Goal: Check status: Check status

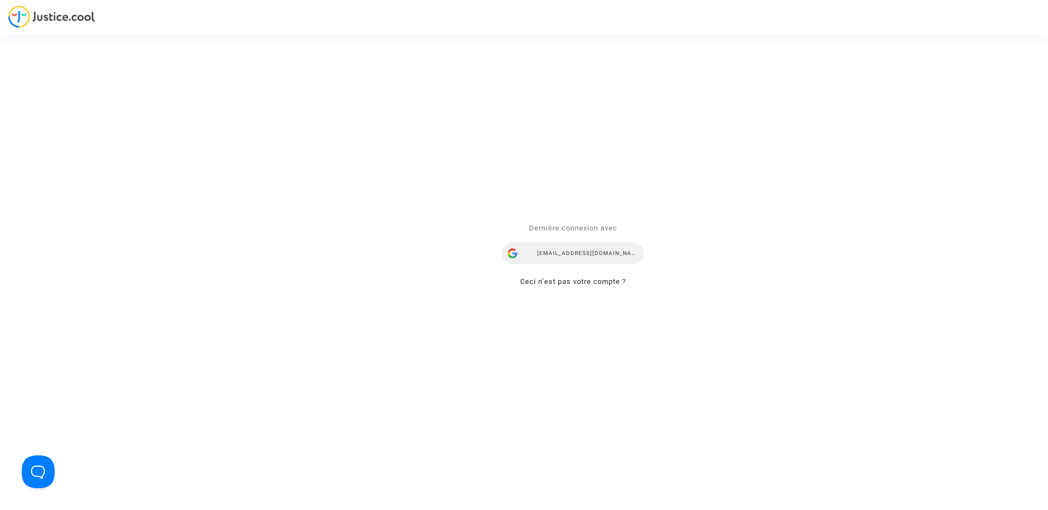
click at [588, 250] on div "[EMAIL_ADDRESS][DOMAIN_NAME]" at bounding box center [573, 254] width 142 height 22
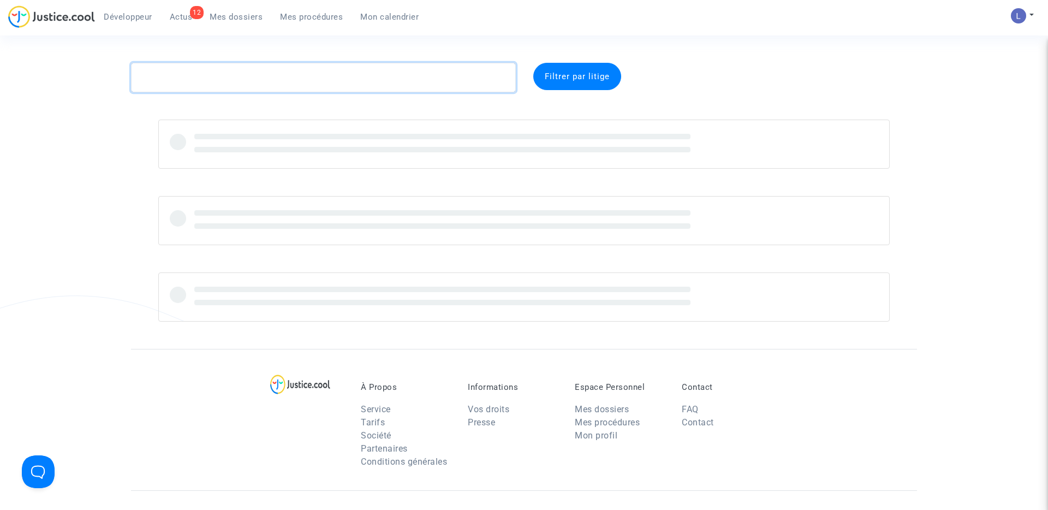
click at [196, 74] on textarea at bounding box center [323, 77] width 385 height 29
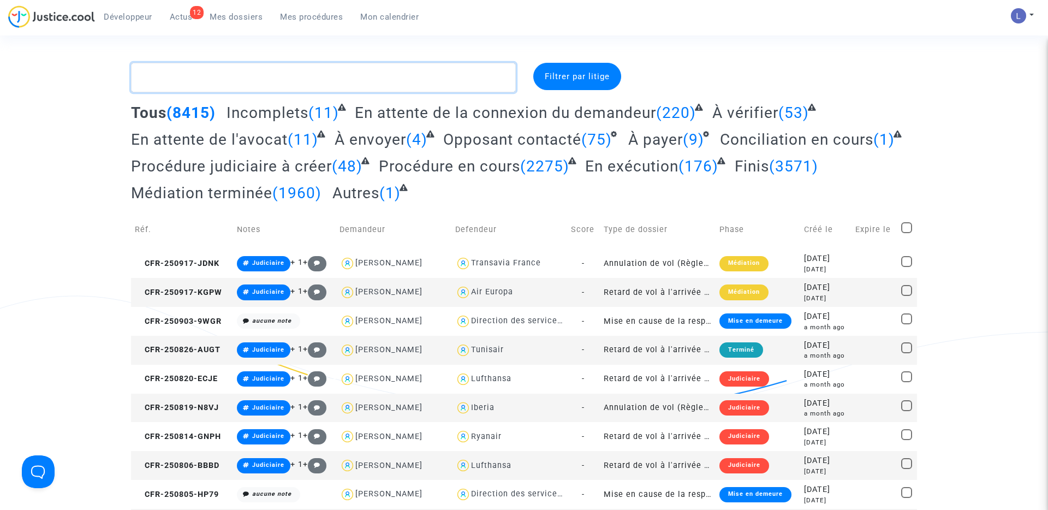
paste textarea "CFR-240331-F7DB"
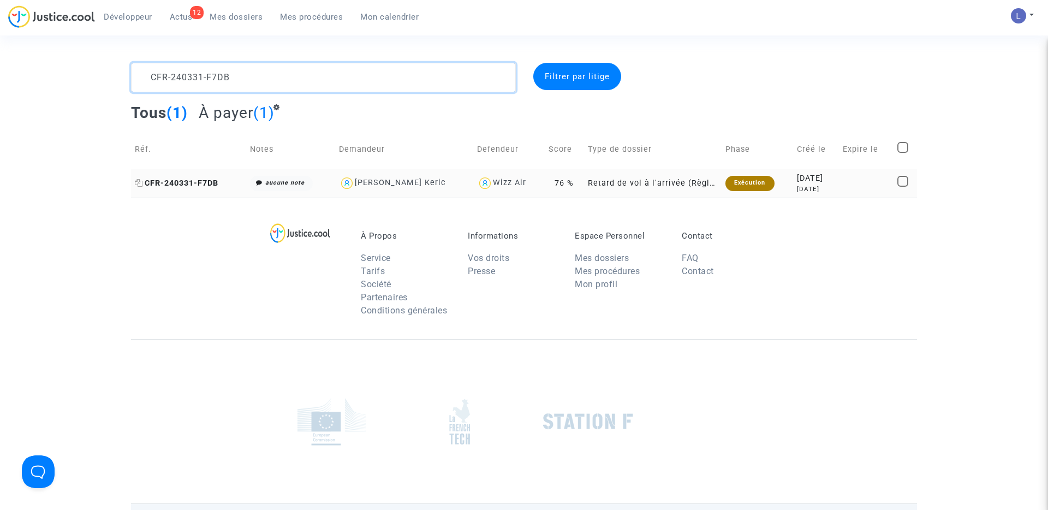
type textarea "CFR-240331-F7DB"
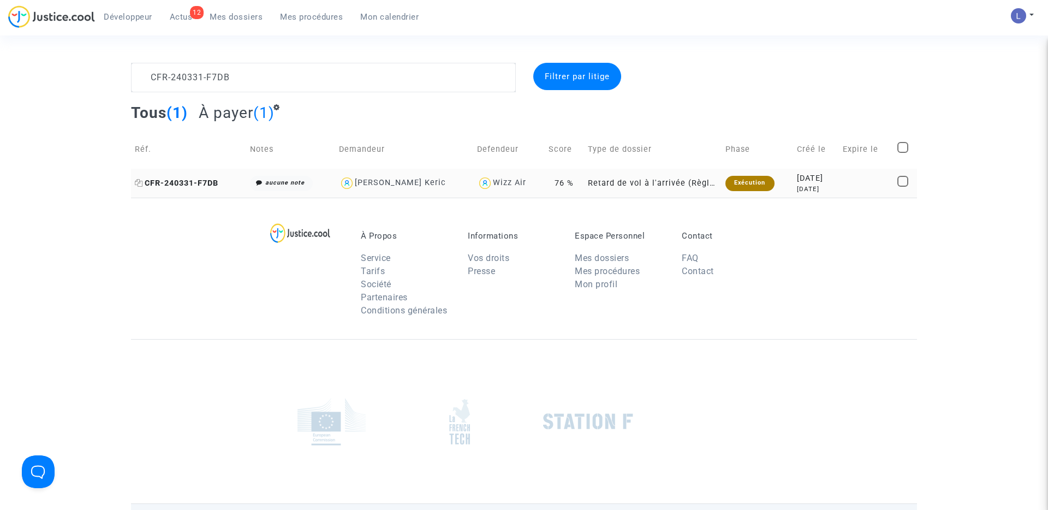
click at [195, 181] on span "CFR-240331-F7DB" at bounding box center [176, 182] width 83 height 9
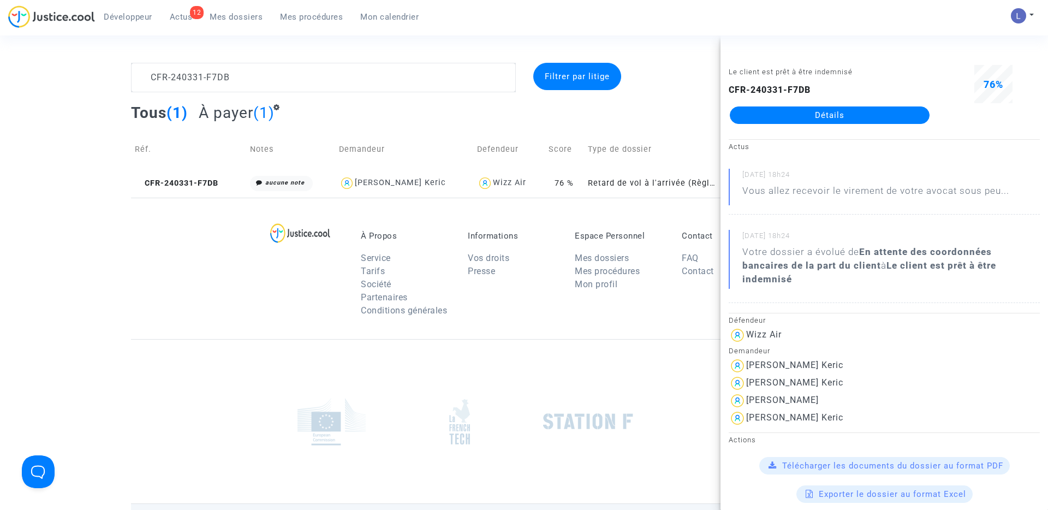
click at [857, 111] on link "Détails" at bounding box center [830, 114] width 200 height 17
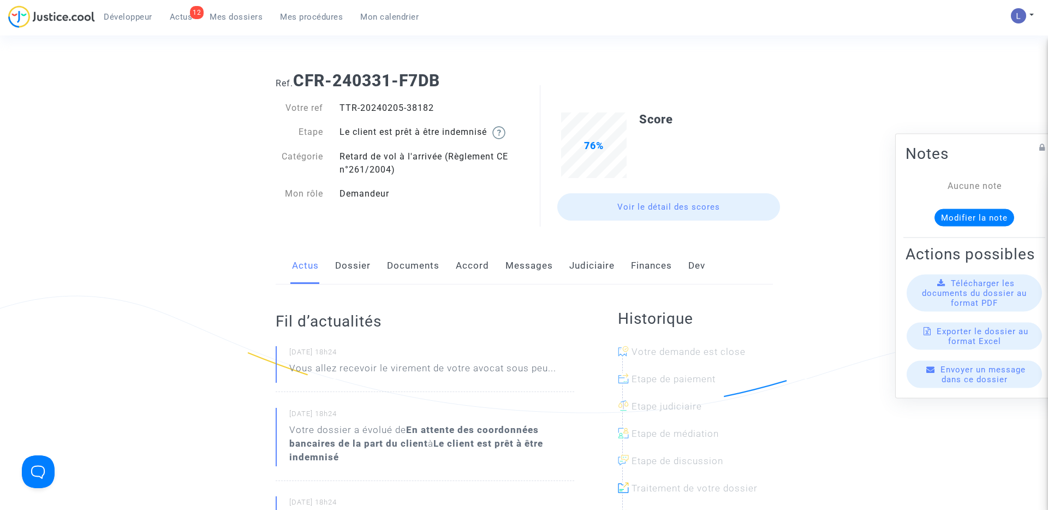
click at [599, 264] on link "Judiciaire" at bounding box center [591, 266] width 45 height 36
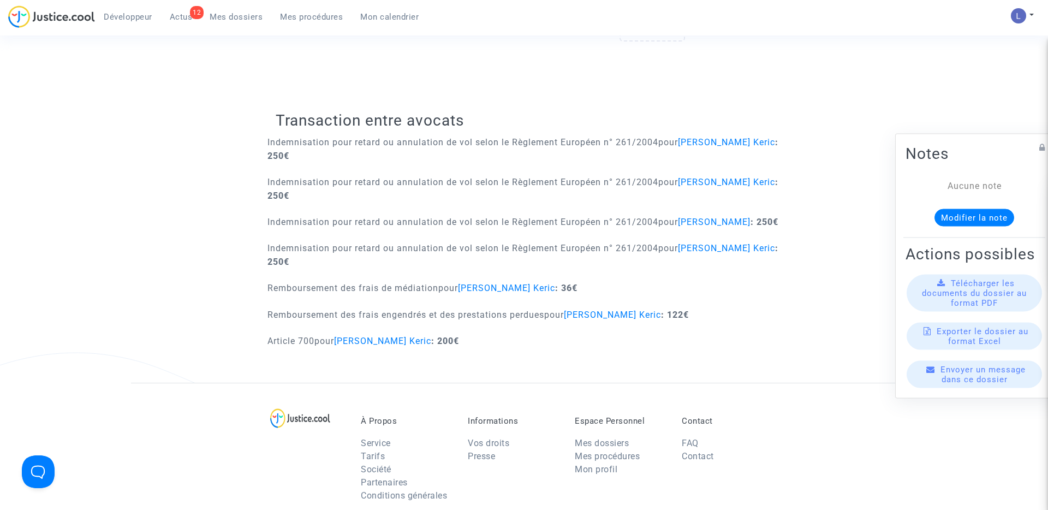
scroll to position [516, 0]
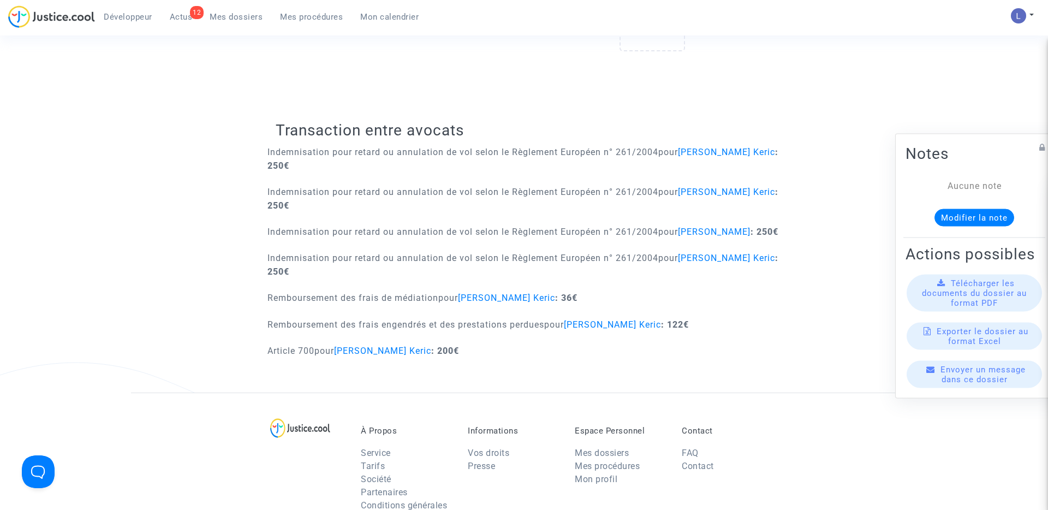
click at [183, 14] on span "Actus" at bounding box center [181, 17] width 23 height 10
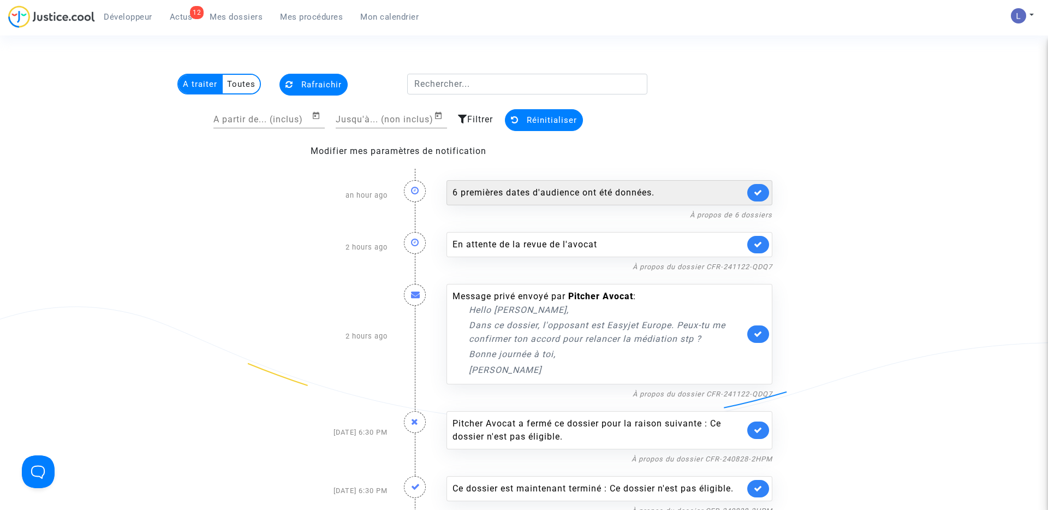
click at [754, 194] on icon at bounding box center [758, 192] width 9 height 8
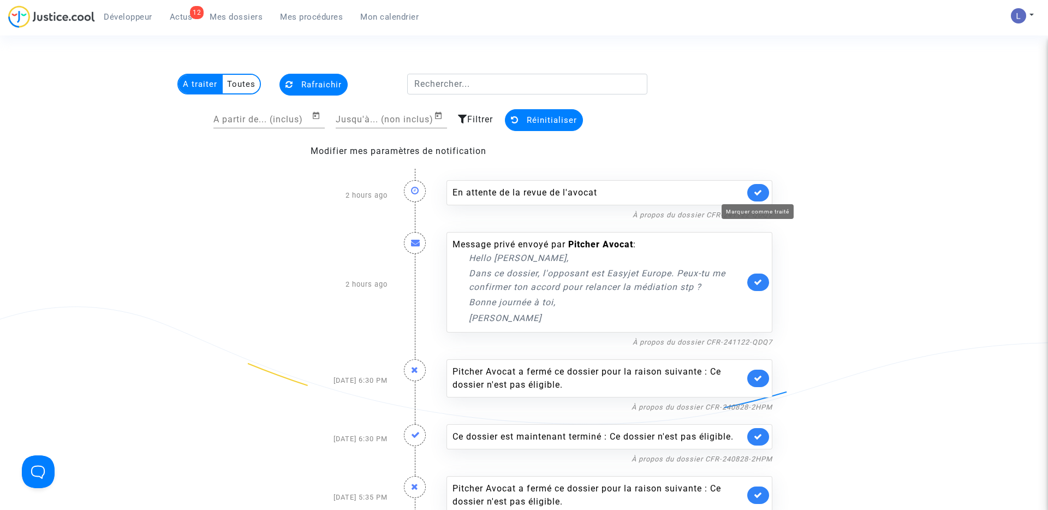
click at [754, 194] on icon at bounding box center [758, 192] width 9 height 8
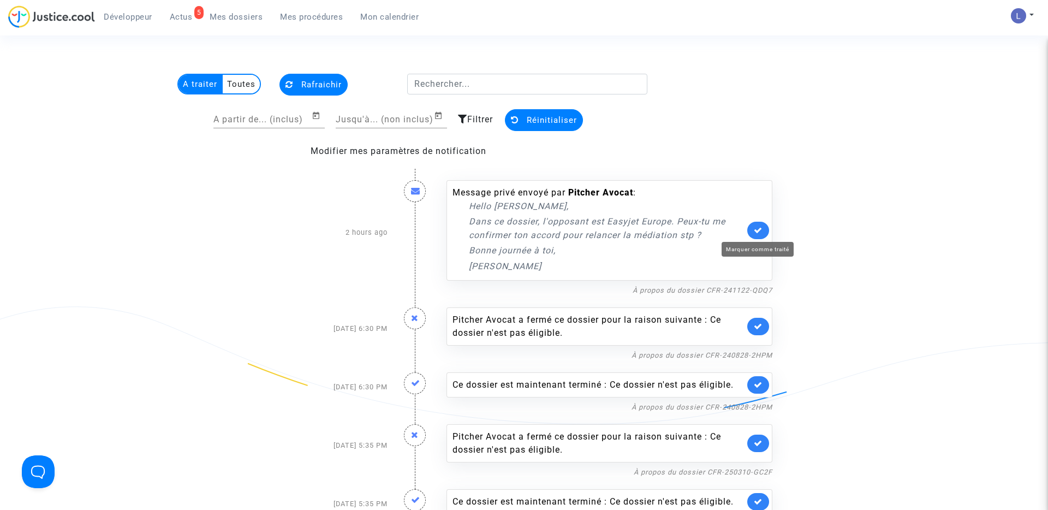
click at [755, 226] on icon at bounding box center [758, 230] width 9 height 8
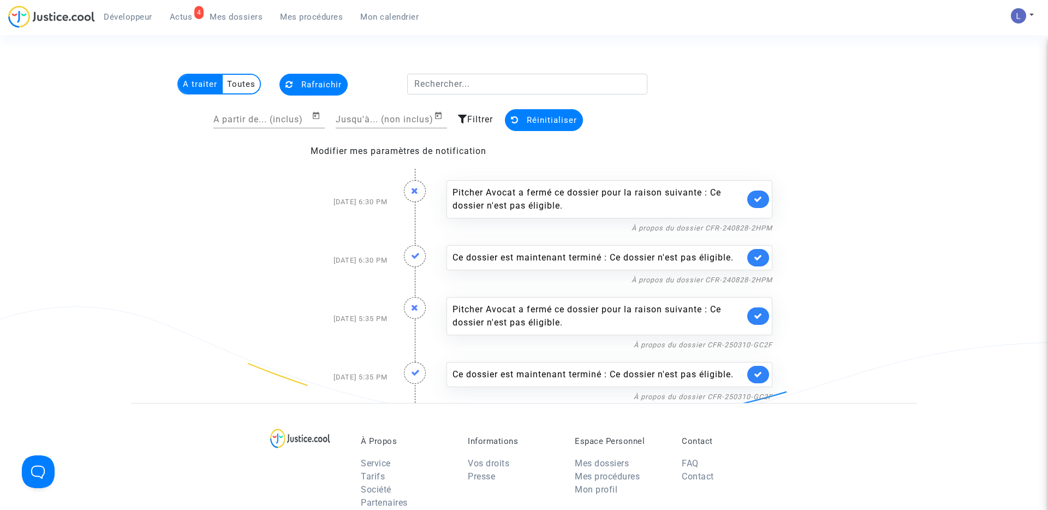
click at [235, 19] on span "Mes dossiers" at bounding box center [236, 17] width 53 height 10
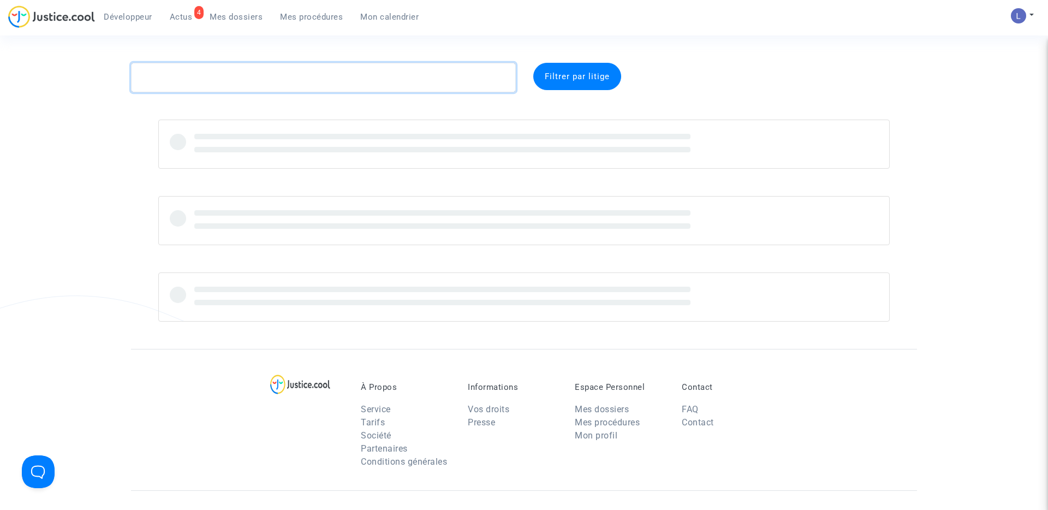
click at [193, 78] on textarea at bounding box center [323, 77] width 385 height 29
paste textarea "CFR-241007-QHEN"
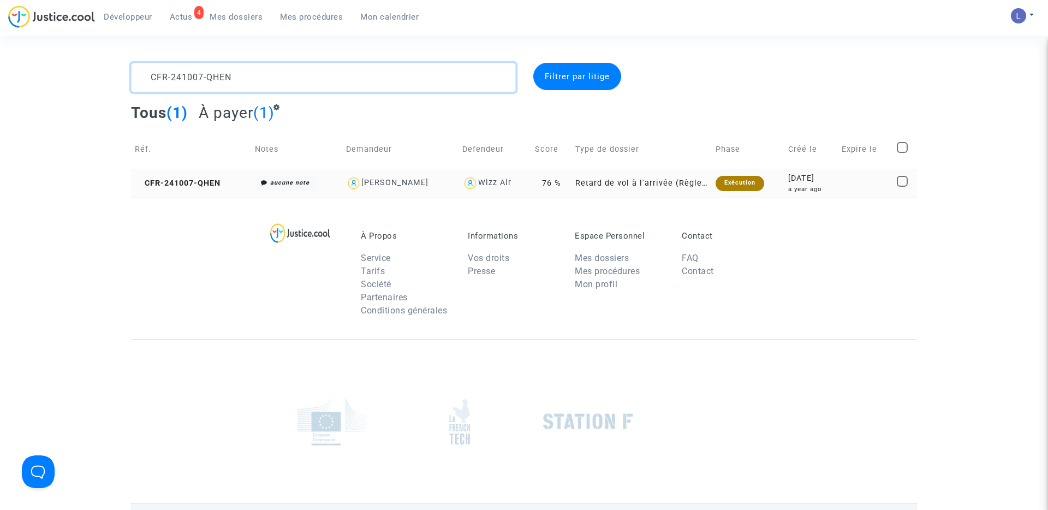
type textarea "CFR-241007-QHEN"
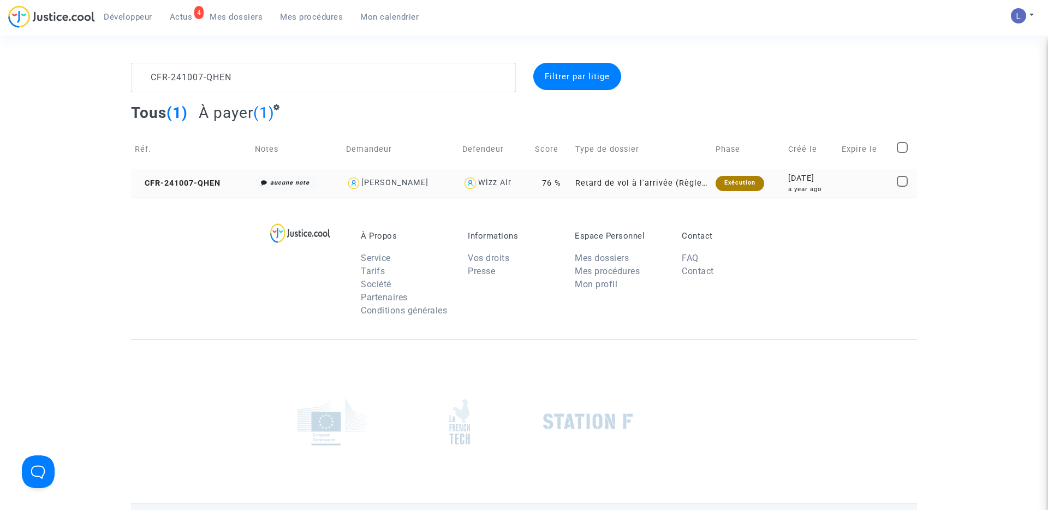
click at [179, 175] on td "CFR-241007-QHEN" at bounding box center [191, 183] width 120 height 29
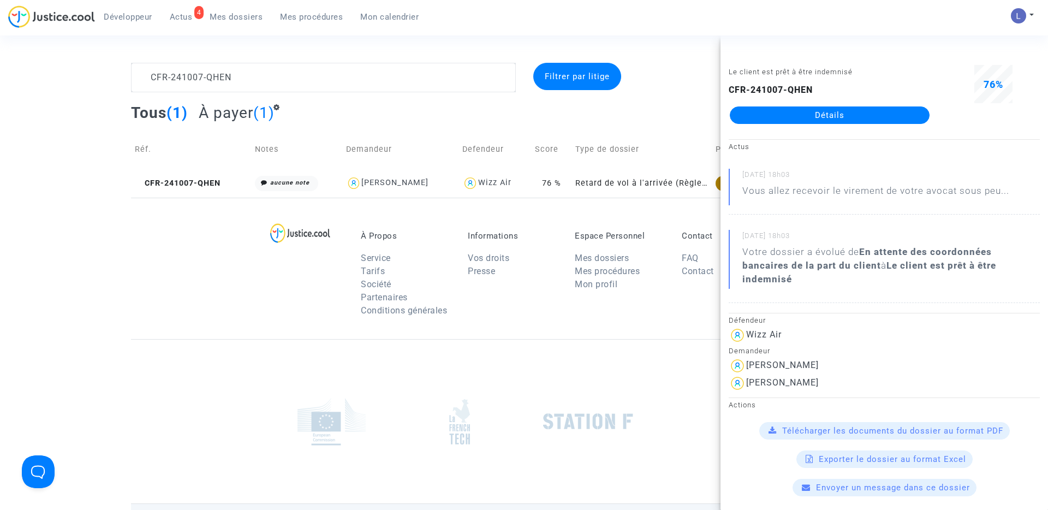
click at [809, 120] on link "Détails" at bounding box center [830, 114] width 200 height 17
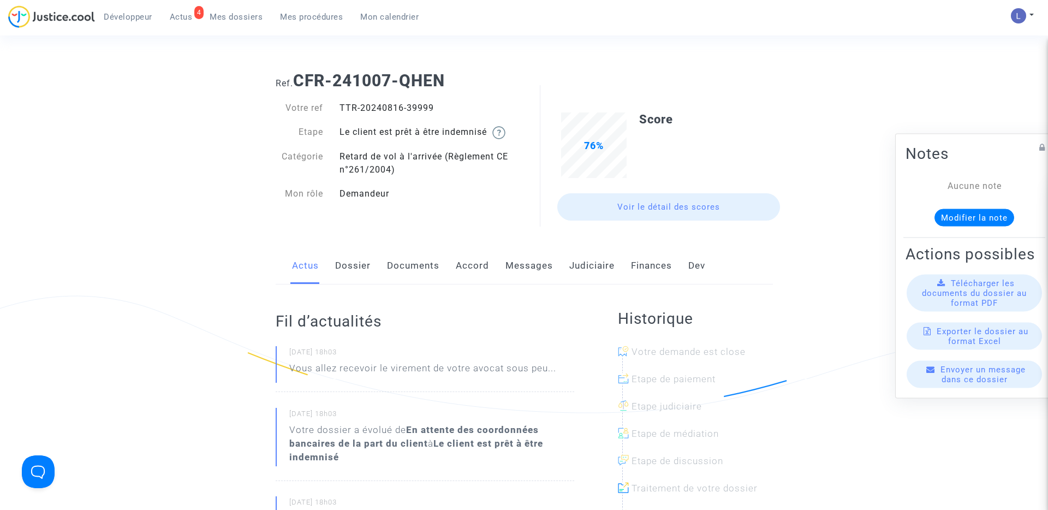
scroll to position [125, 0]
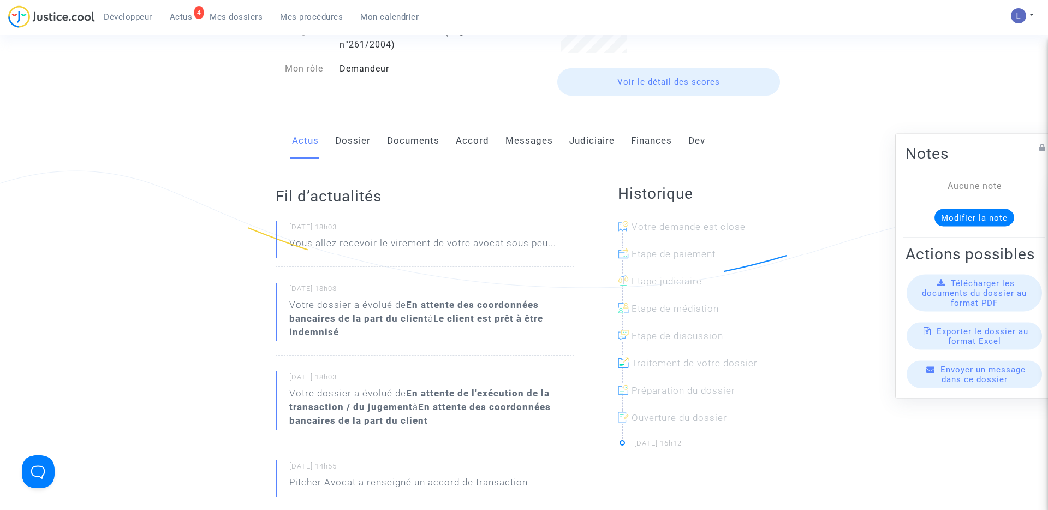
click at [588, 141] on link "Judiciaire" at bounding box center [591, 141] width 45 height 36
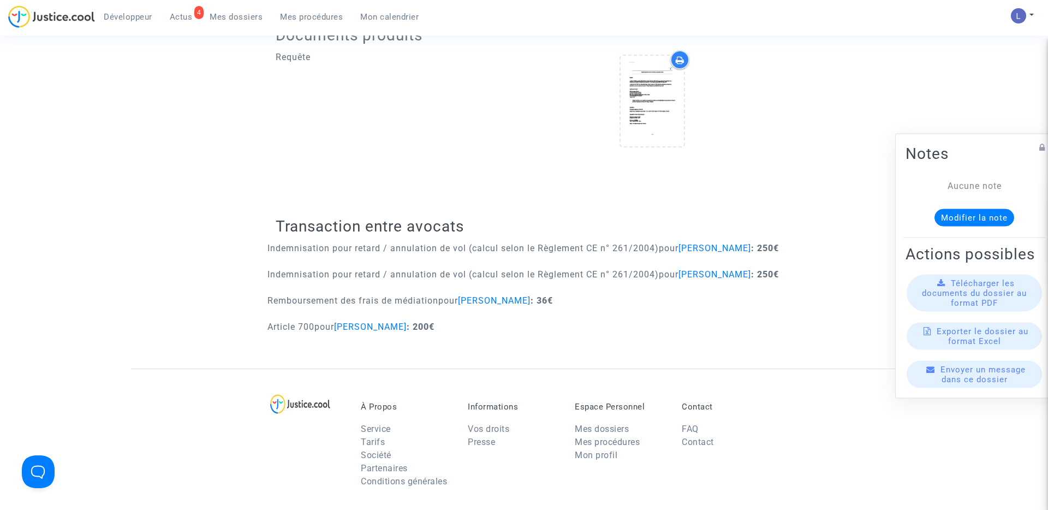
scroll to position [421, 0]
click at [179, 14] on span "Actus" at bounding box center [181, 17] width 23 height 10
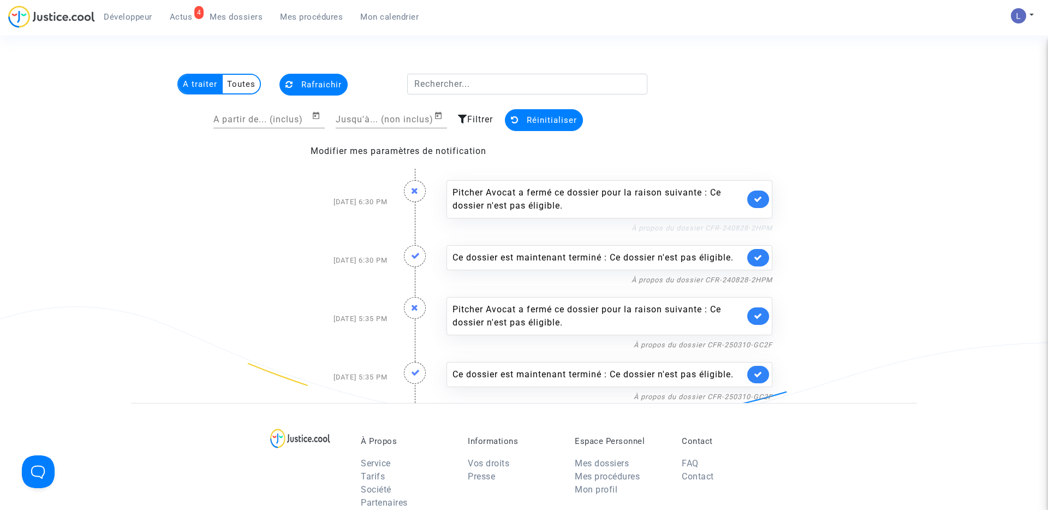
drag, startPoint x: 781, startPoint y: 228, endPoint x: 706, endPoint y: 231, distance: 75.4
click at [706, 231] on div "Sep 29, 2025 6:30 PM Pitcher Avocat a fermé ce dossier pour la raison suivante …" at bounding box center [524, 286] width 786 height 234
copy link "CFR-240828-2HPM"
click at [856, 241] on div "Sep 29, 2025 6:30 PM Pitcher Avocat a fermé ce dossier pour la raison suivante …" at bounding box center [524, 286] width 786 height 234
click at [756, 202] on icon at bounding box center [758, 199] width 9 height 8
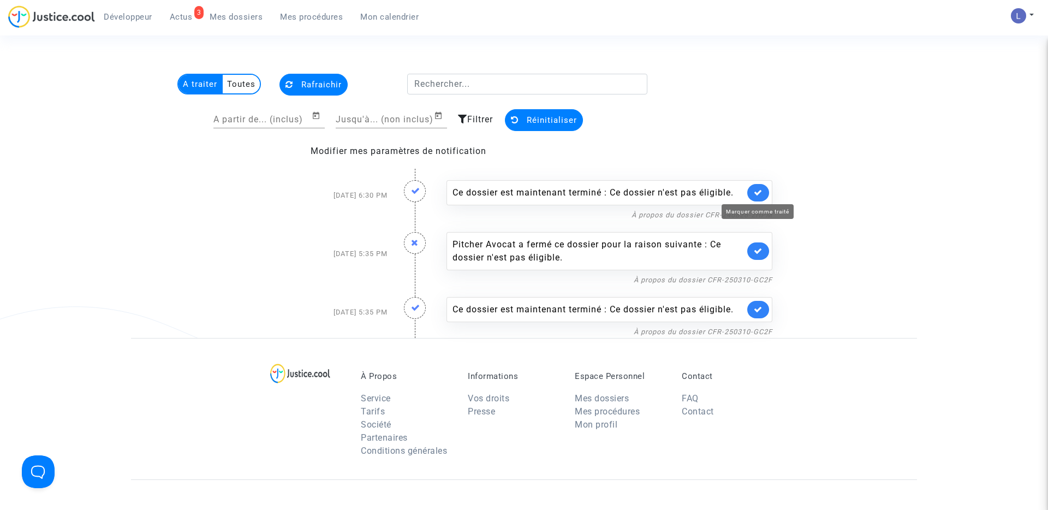
click at [756, 194] on icon at bounding box center [758, 192] width 9 height 8
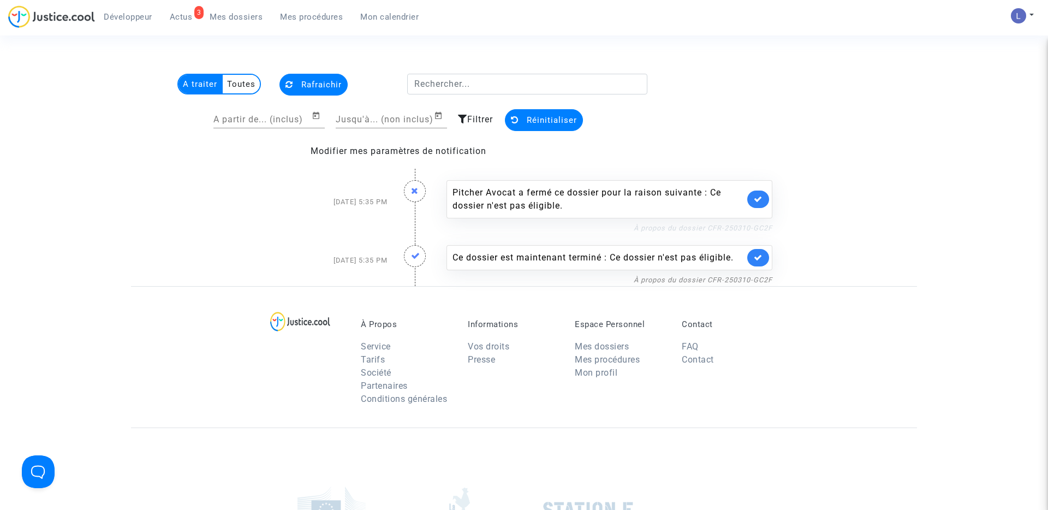
drag, startPoint x: 774, startPoint y: 227, endPoint x: 708, endPoint y: 227, distance: 66.0
click at [708, 227] on div "Pitcher Avocat a fermé ce dossier pour la raison suivante : Ce dossier n'est pa…" at bounding box center [609, 201] width 342 height 65
copy link "CFR-250310-GC2F"
click at [762, 195] on icon at bounding box center [758, 199] width 9 height 8
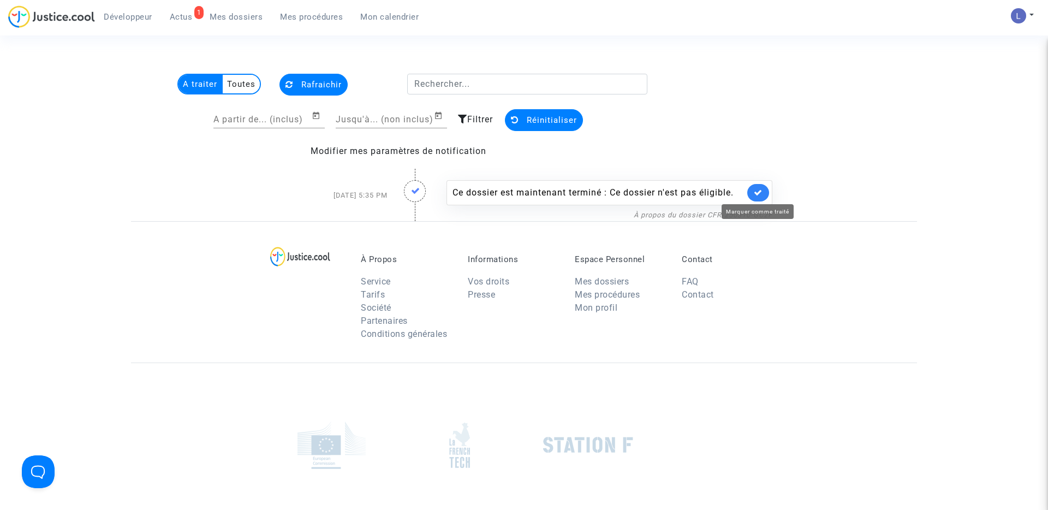
click at [758, 193] on icon at bounding box center [758, 192] width 9 height 8
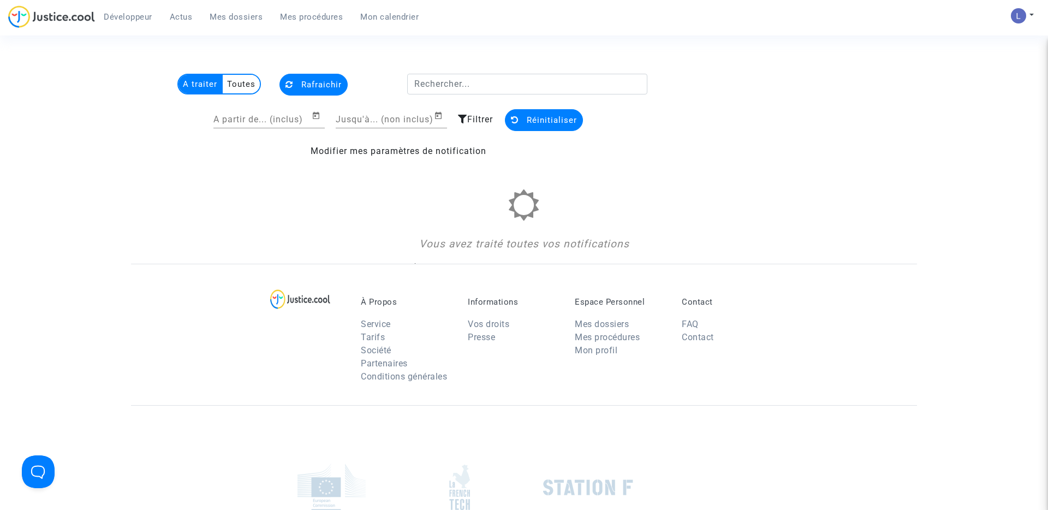
click at [246, 15] on span "Mes dossiers" at bounding box center [236, 17] width 53 height 10
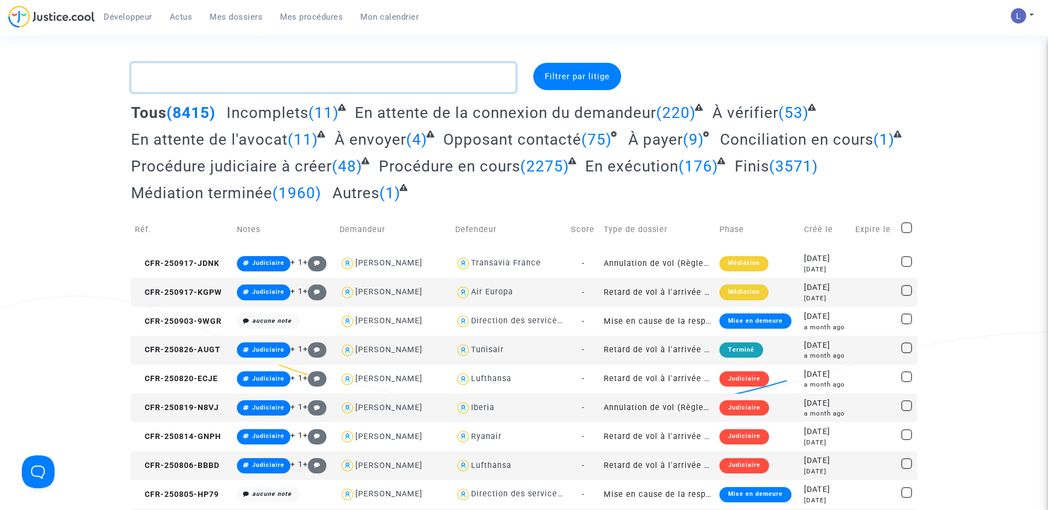
click at [242, 72] on textarea at bounding box center [323, 77] width 385 height 29
paste textarea "CFR-240605-HEVD"
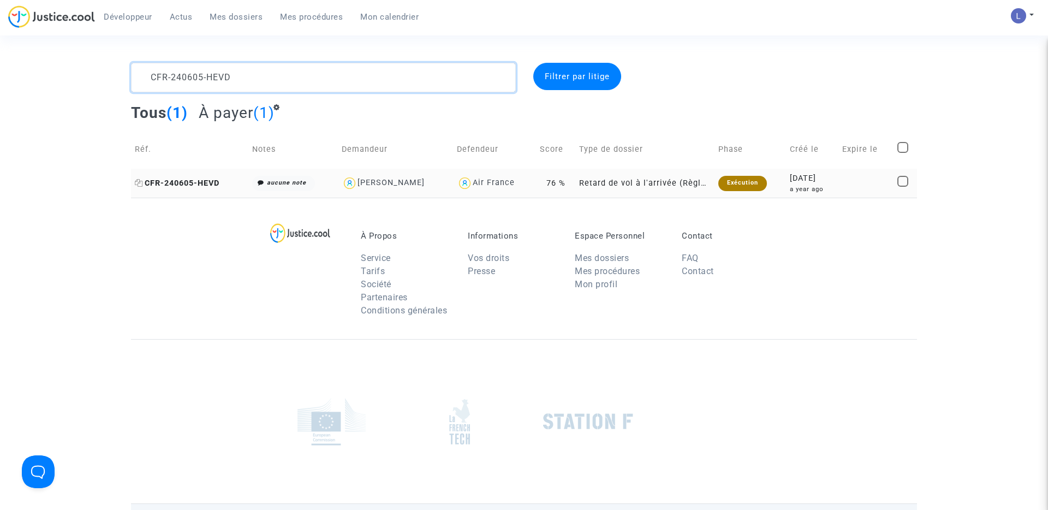
type textarea "CFR-240605-HEVD"
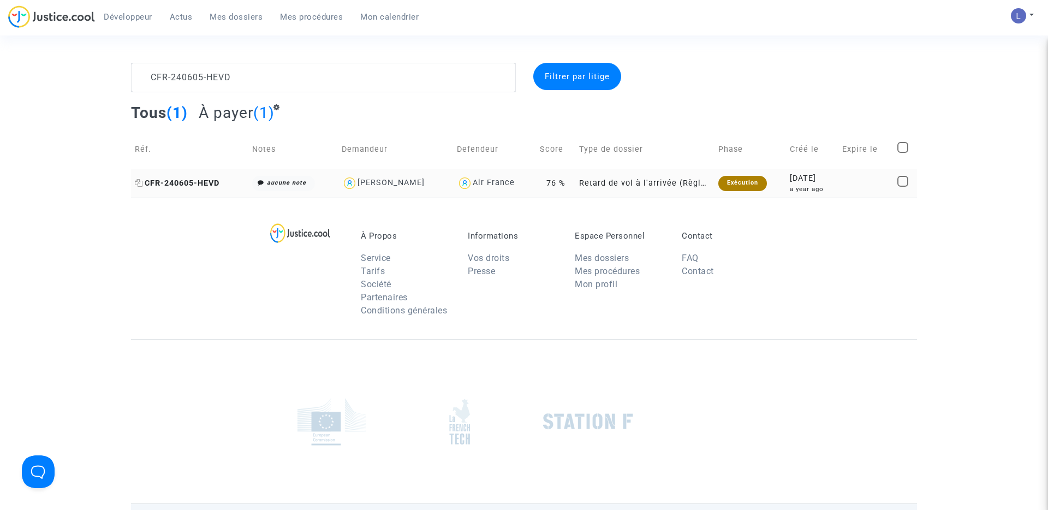
click at [176, 181] on span "CFR-240605-HEVD" at bounding box center [177, 182] width 85 height 9
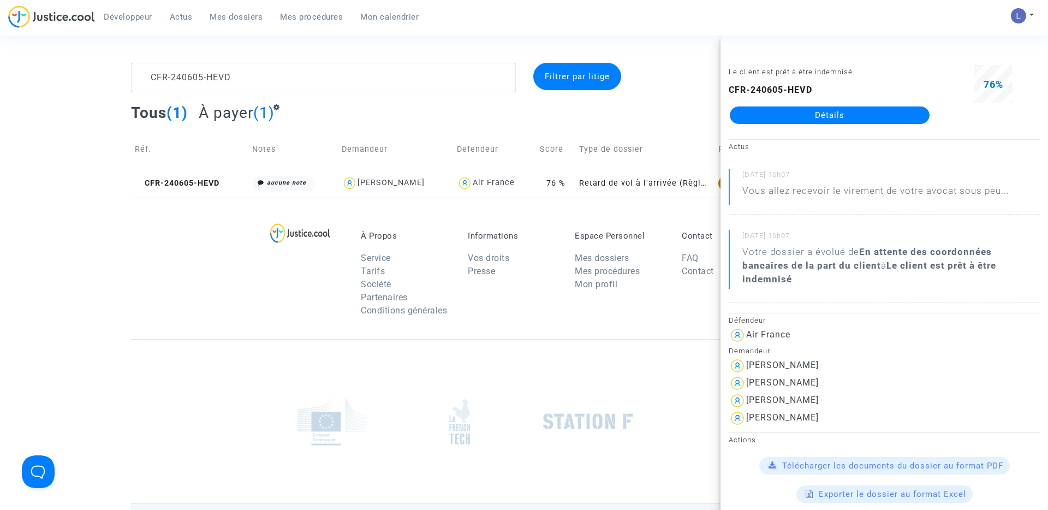
click at [797, 117] on link "Détails" at bounding box center [830, 114] width 200 height 17
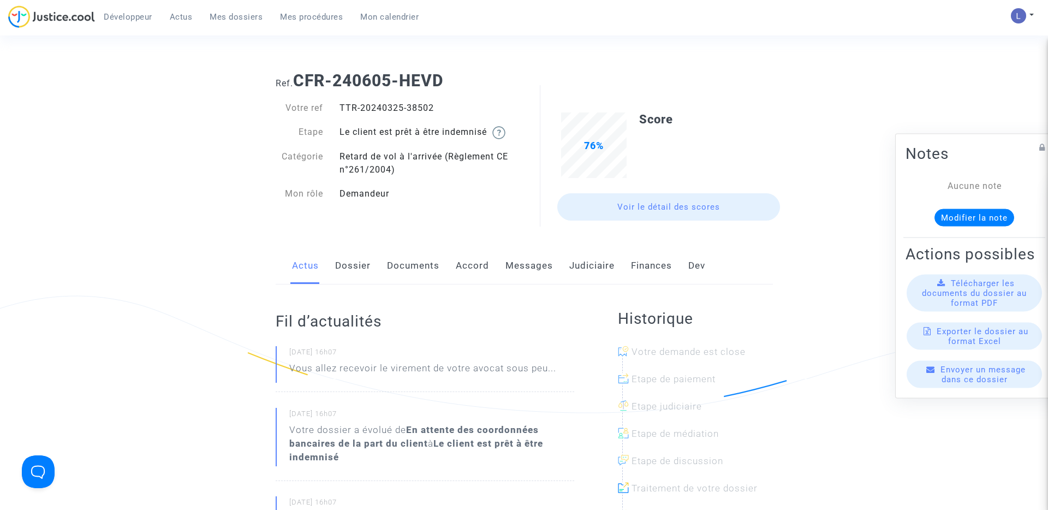
click at [592, 265] on link "Judiciaire" at bounding box center [591, 266] width 45 height 36
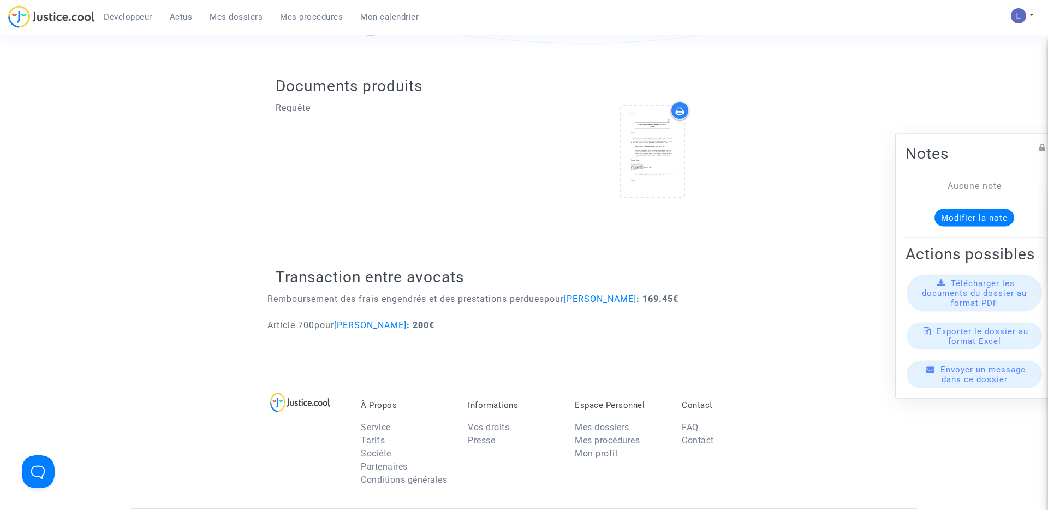
scroll to position [369, 0]
